Goal: Transaction & Acquisition: Book appointment/travel/reservation

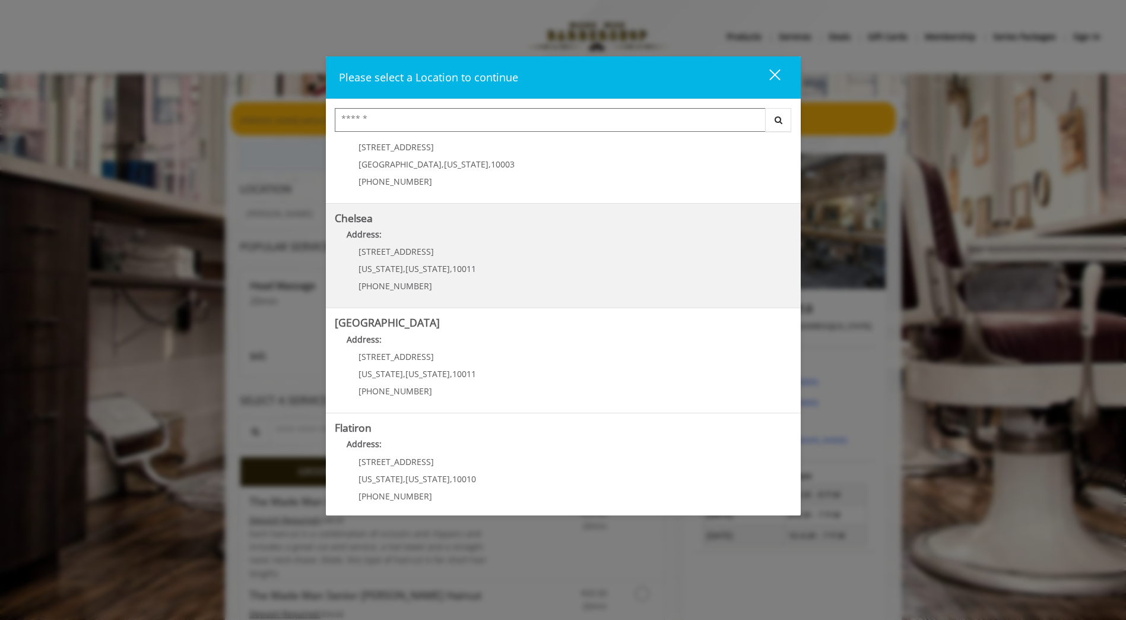
scroll to position [59, 0]
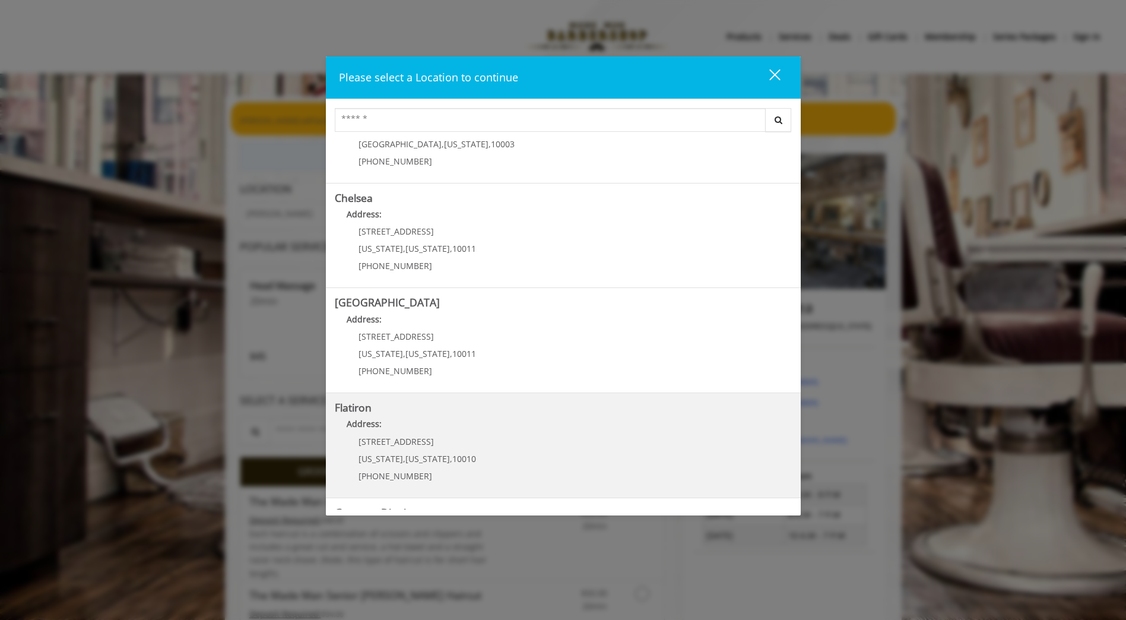
click at [449, 450] on div "10 E 23rd St New York , New York , 10010 (917) 475-1765" at bounding box center [408, 463] width 147 height 52
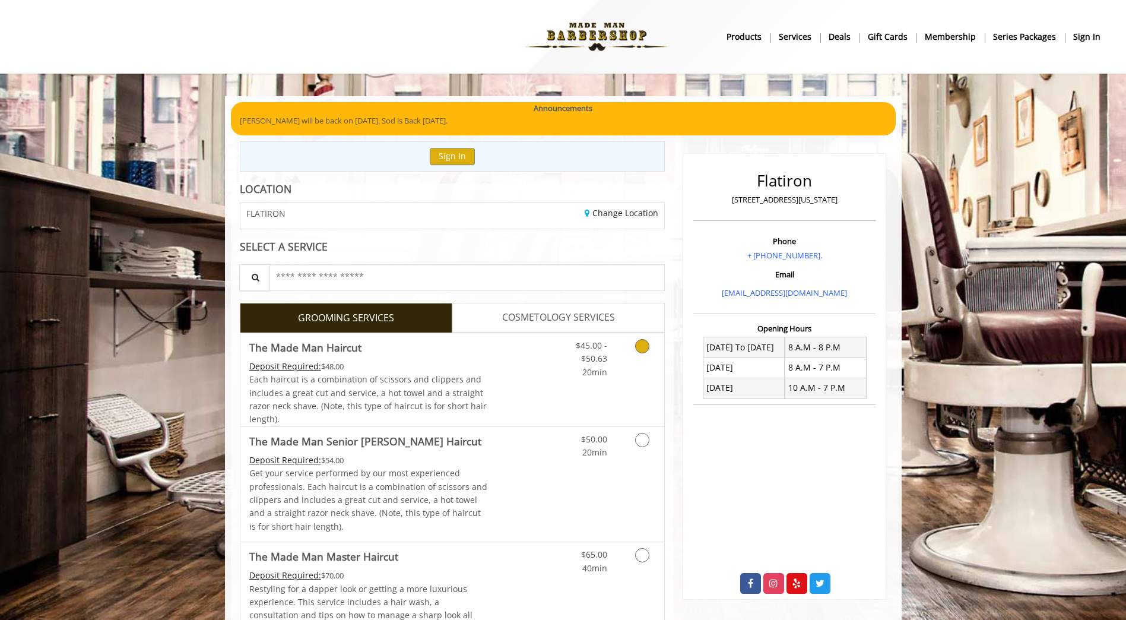
click at [609, 357] on div "$45.00 - $50.63 20min" at bounding box center [582, 356] width 67 height 46
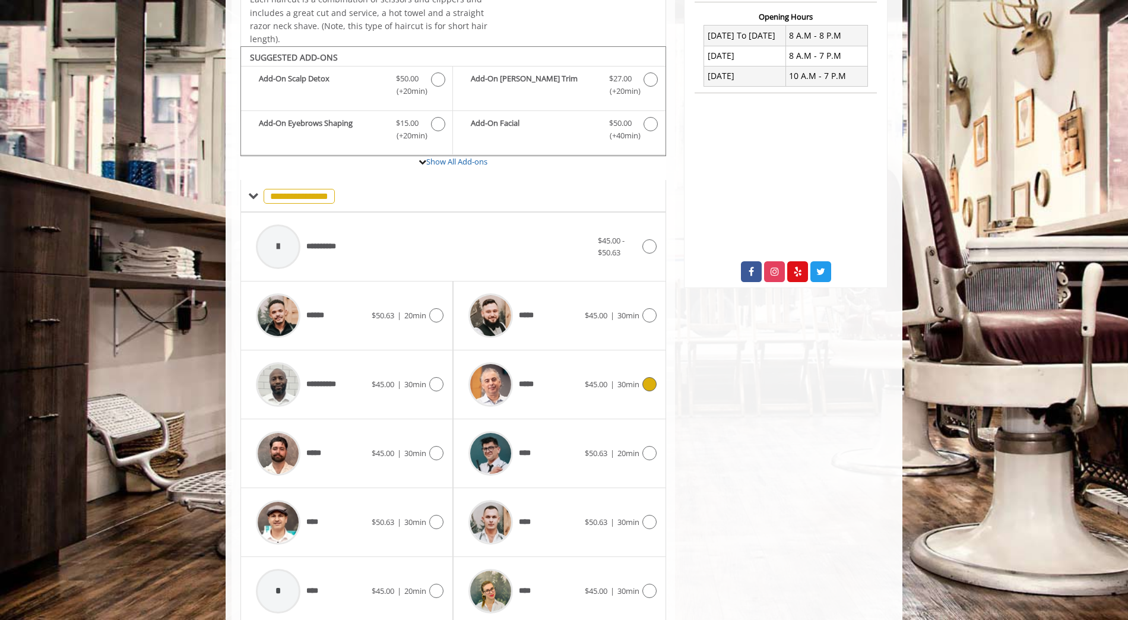
scroll to position [358, 0]
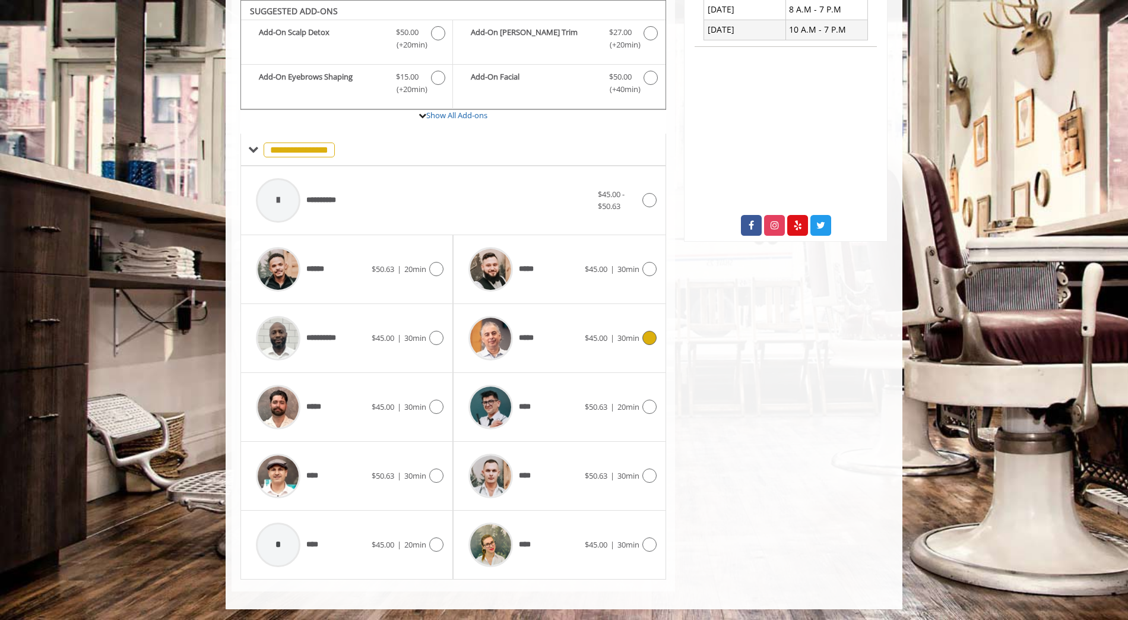
click at [586, 338] on span "$45.00" at bounding box center [596, 337] width 23 height 11
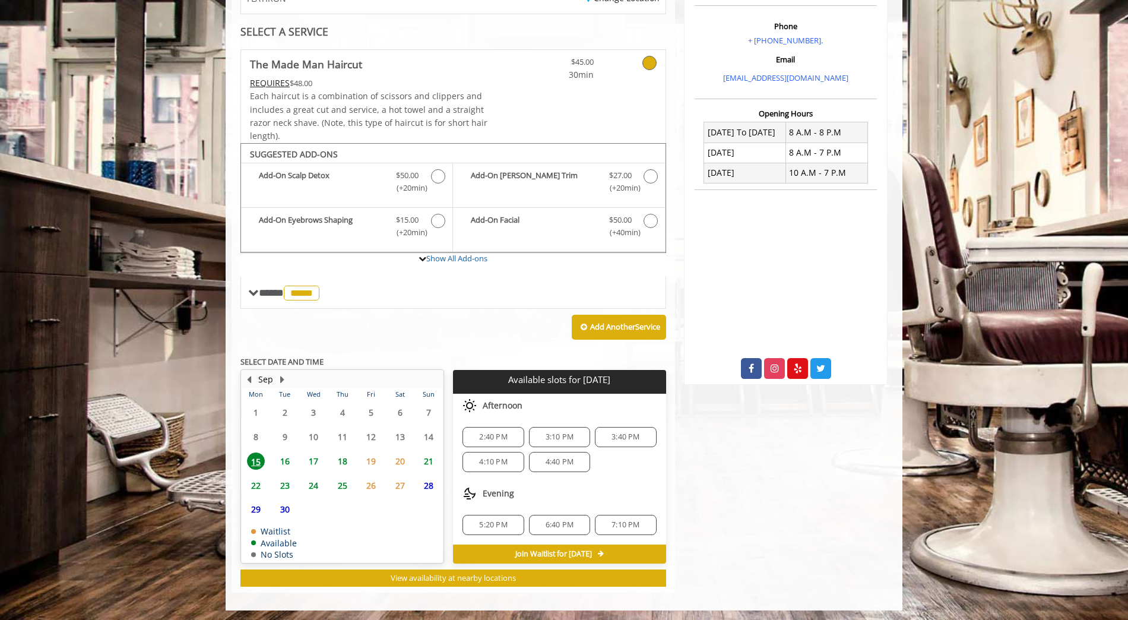
scroll to position [217, 0]
